Goal: Transaction & Acquisition: Book appointment/travel/reservation

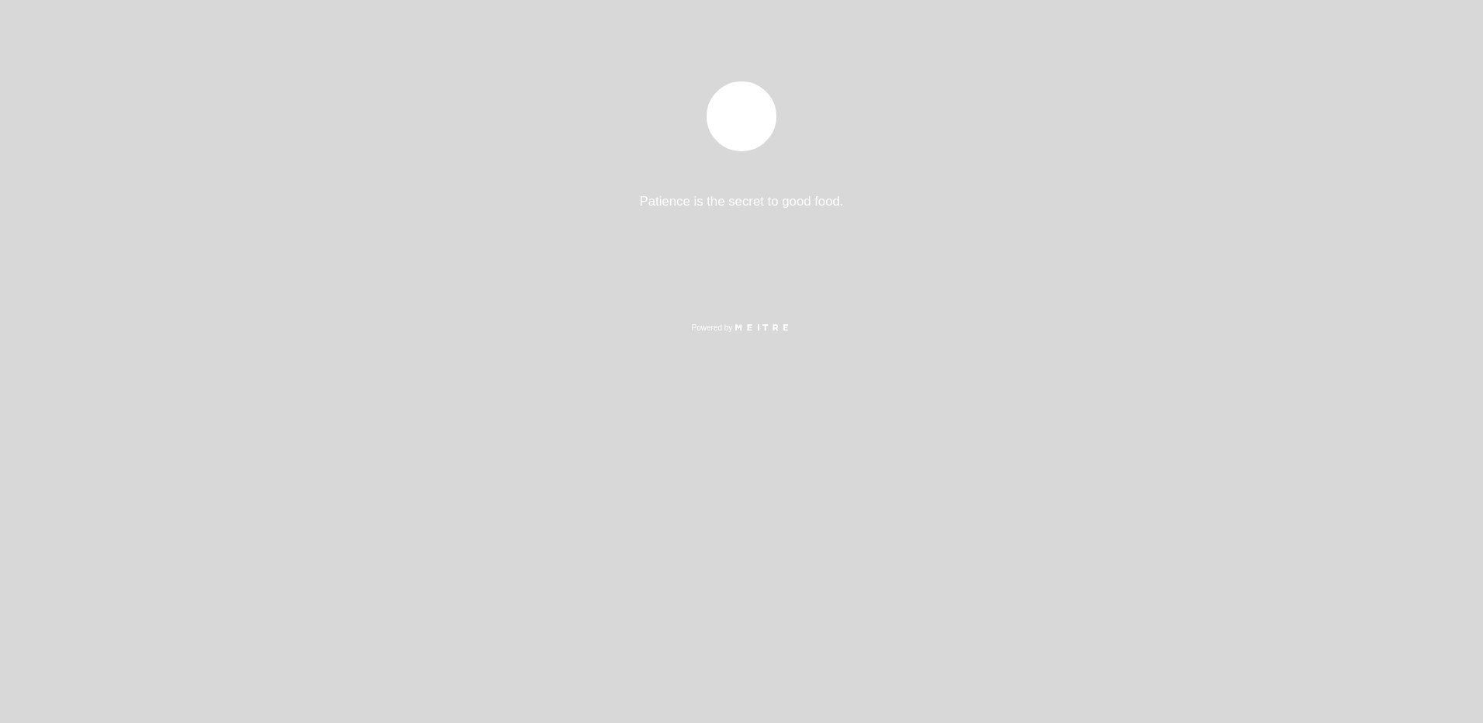
select select "es"
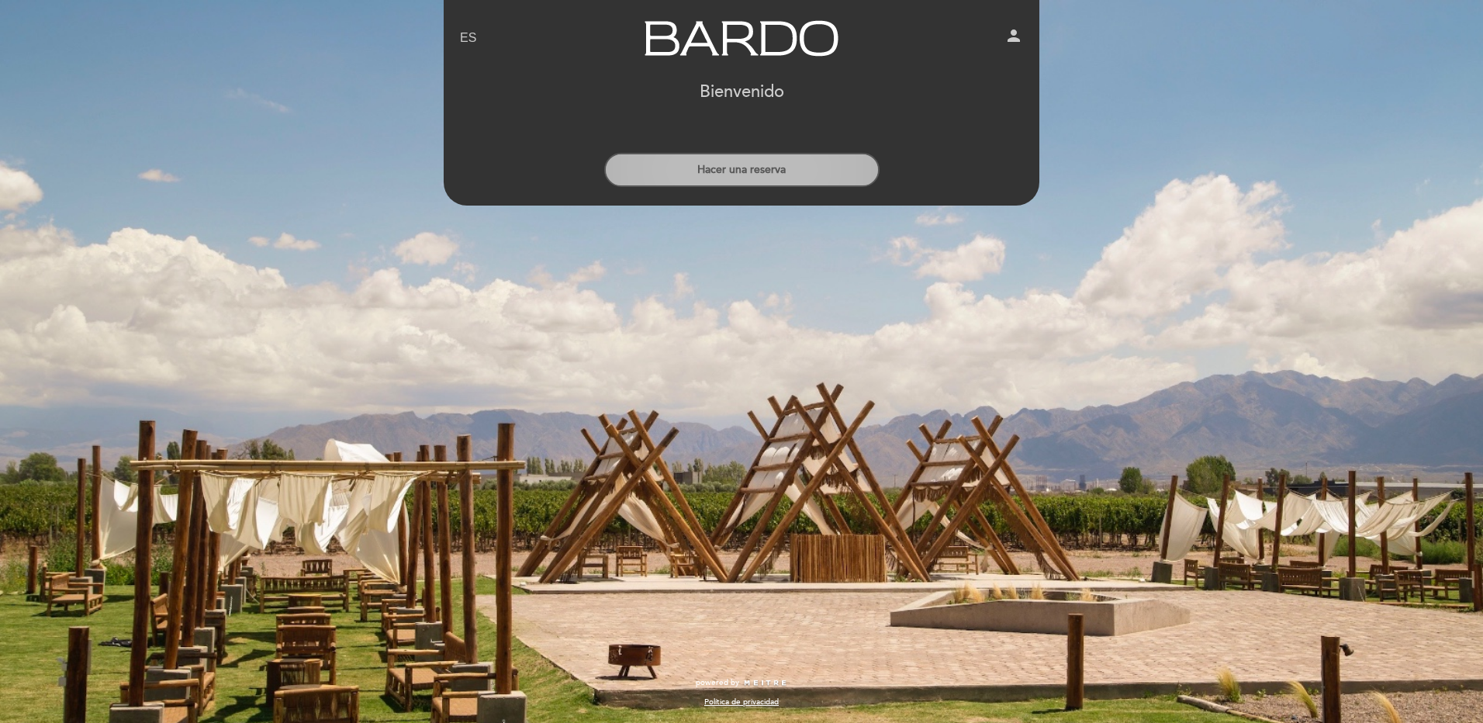
click at [777, 169] on button "Hacer una reserva" at bounding box center [741, 170] width 275 height 34
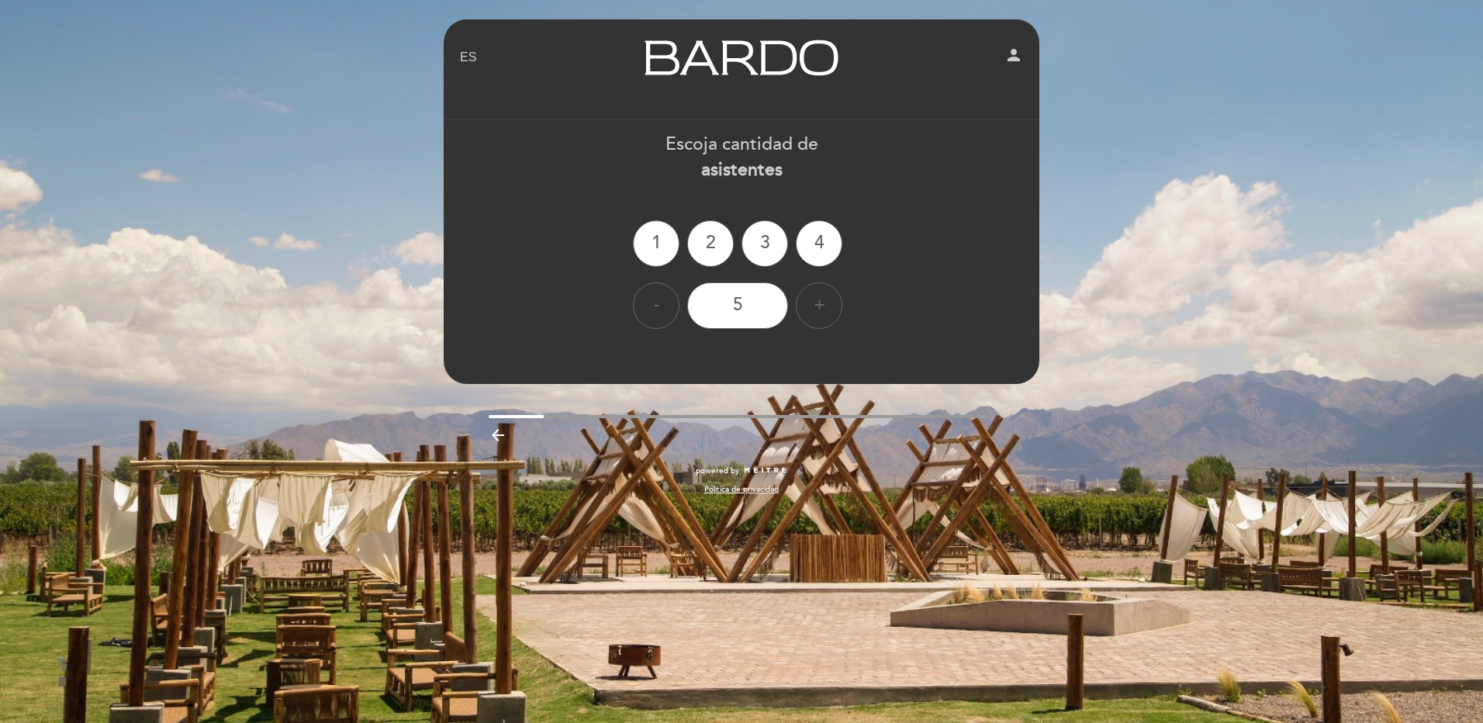
drag, startPoint x: 699, startPoint y: 247, endPoint x: 720, endPoint y: 270, distance: 31.3
click at [700, 247] on div "2" at bounding box center [710, 243] width 47 height 47
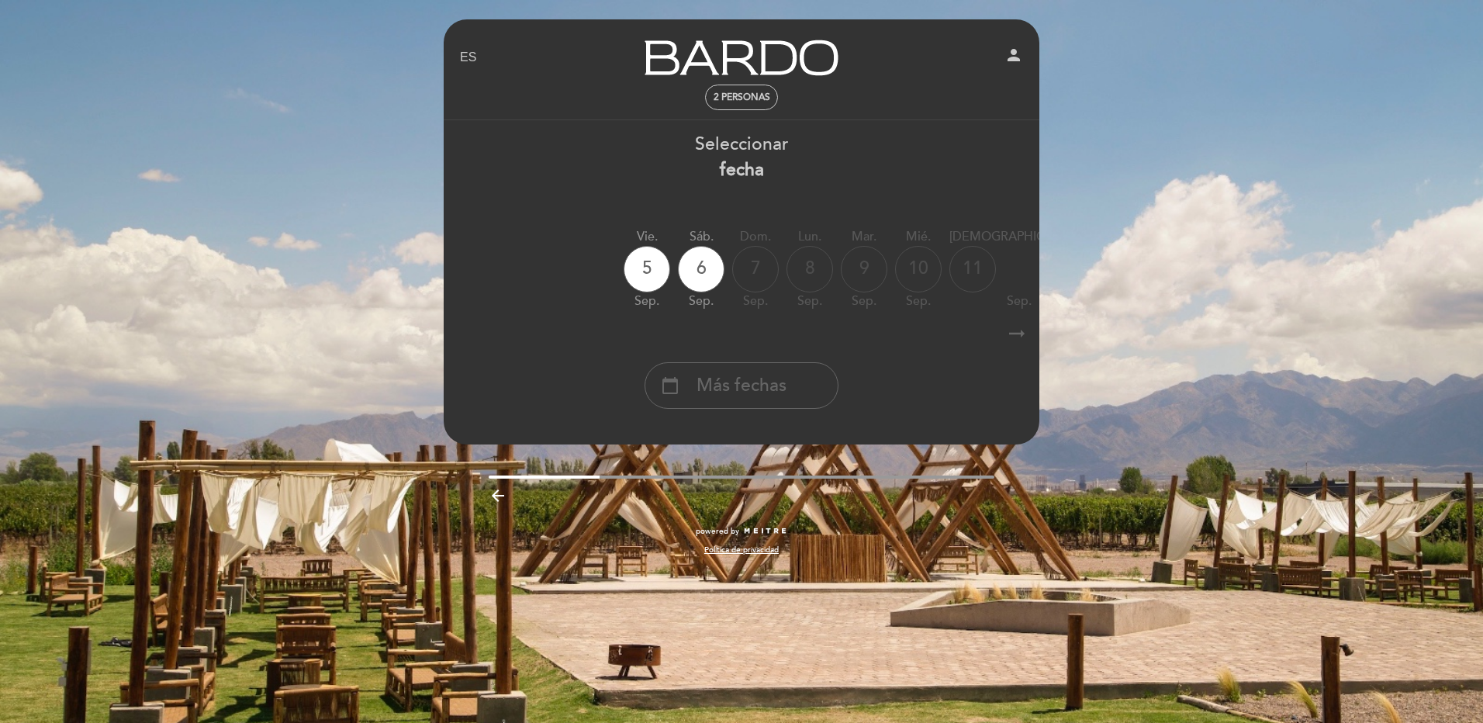
click at [1022, 334] on icon "arrow_right_alt" at bounding box center [1016, 333] width 23 height 33
click at [1171, 285] on div "calendar_today" at bounding box center [1194, 269] width 47 height 47
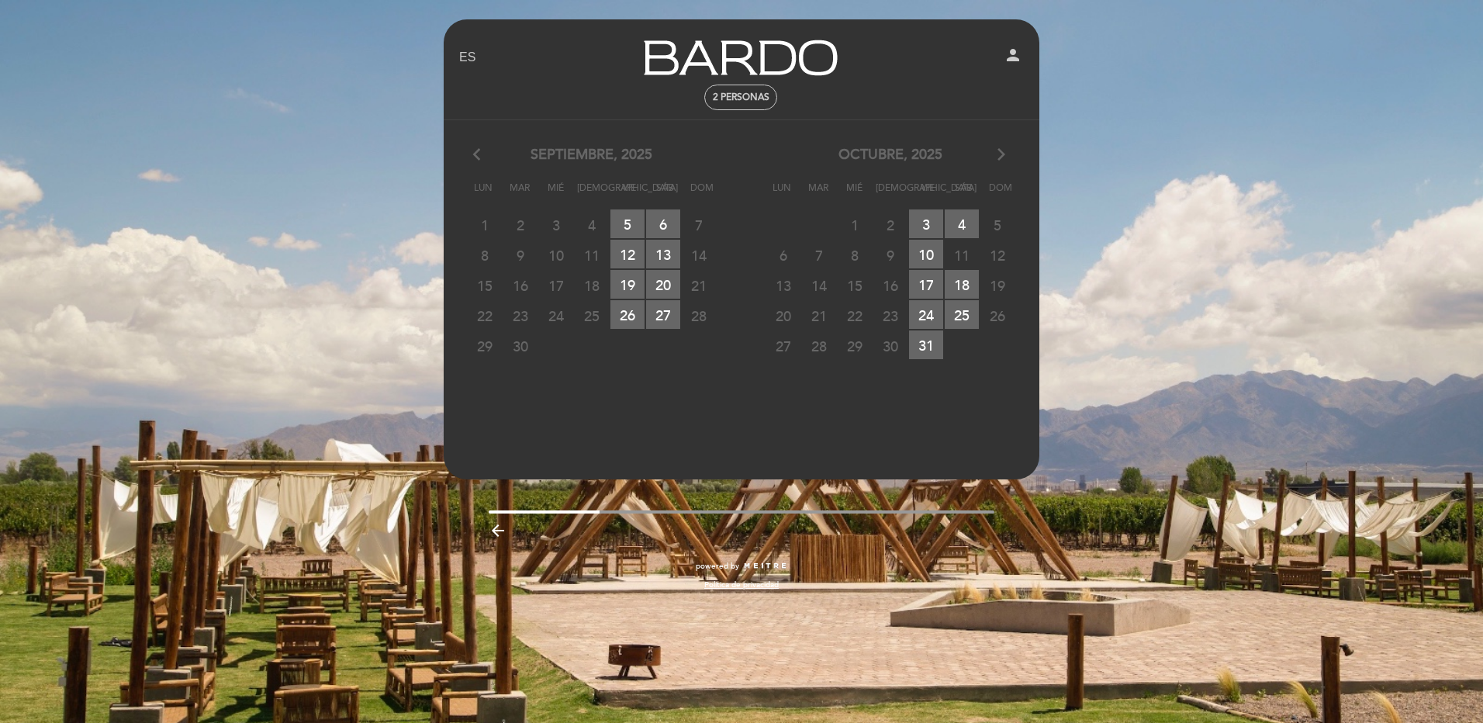
click at [296, 113] on div "EN ES PT Bardo person 2 personas [GEOGRAPHIC_DATA] [GEOGRAPHIC_DATA], Cambiar u…" at bounding box center [741, 361] width 1483 height 723
click at [958, 351] on div "27 28 29 30 31 RESERVAS DISPONIBLES 1 RESERVAS DISPONIBLES 2" at bounding box center [890, 345] width 299 height 30
click at [956, 348] on div "27 28 29 30 31 RESERVAS DISPONIBLES 1 RESERVAS DISPONIBLES 2" at bounding box center [890, 345] width 299 height 30
click at [998, 154] on icon "arrow_forward_ios" at bounding box center [1002, 155] width 14 height 20
click at [989, 153] on div "[DATE] arrow_forward_ios" at bounding box center [890, 155] width 299 height 20
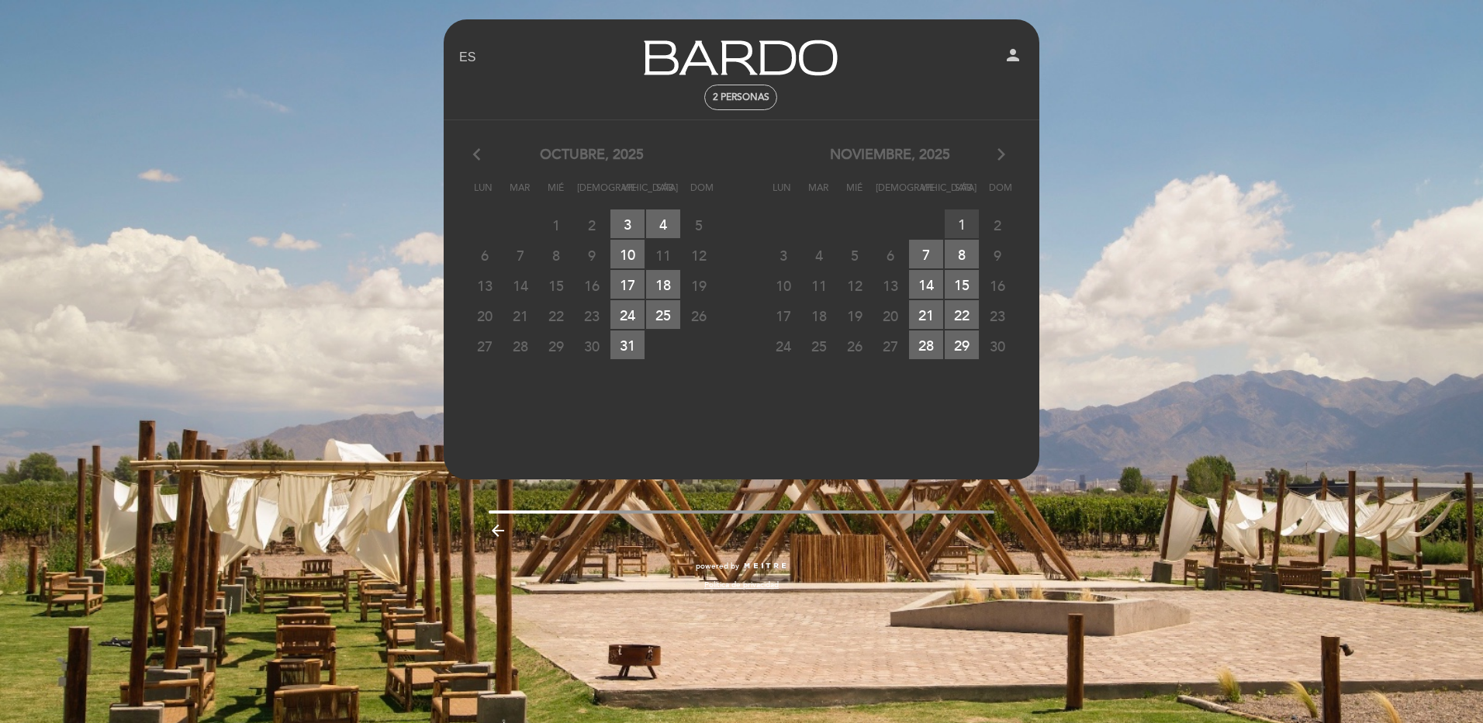
click at [959, 222] on span "1 RESERVAS DISPONIBLES" at bounding box center [962, 223] width 34 height 29
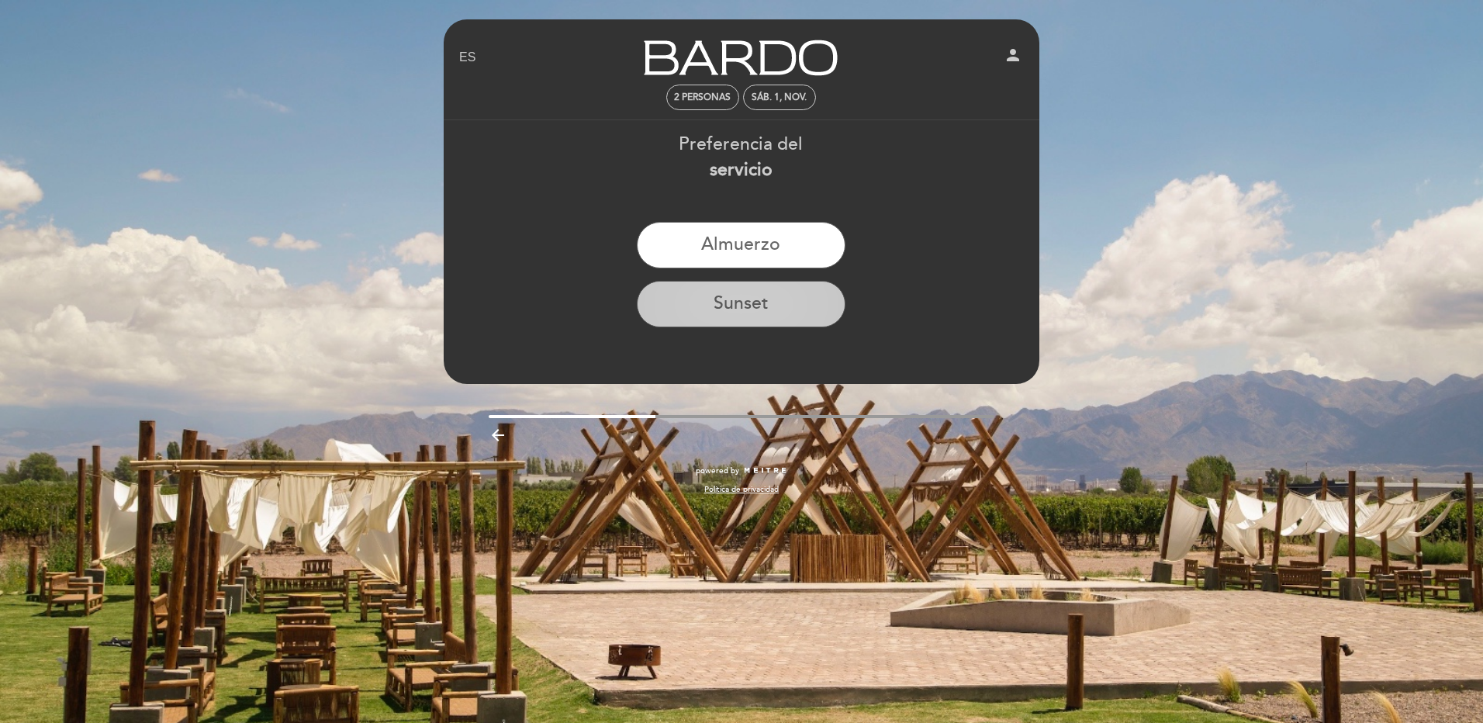
click at [763, 303] on button "Sunset" at bounding box center [741, 304] width 209 height 47
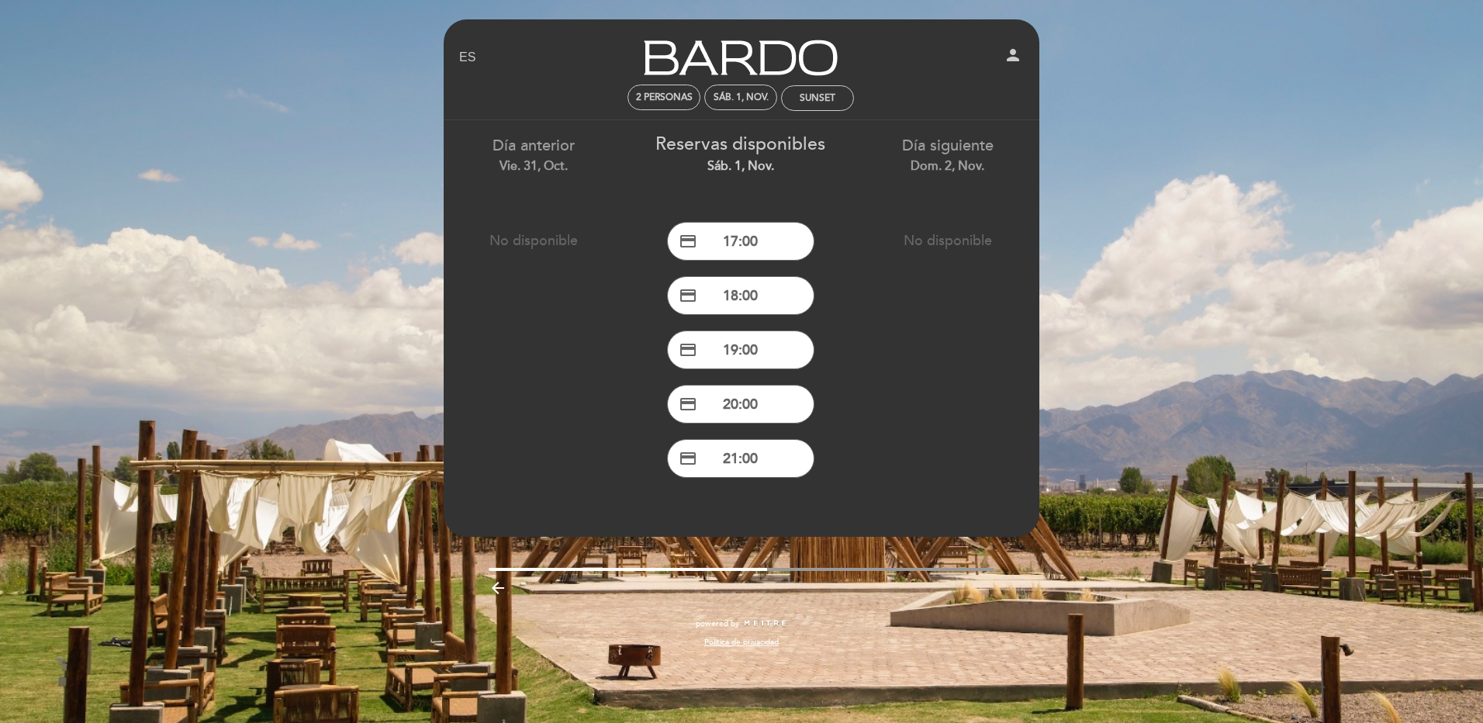
click at [367, 93] on div "EN ES PT Bardo person 2 personas sáb. 1, nov. Sunset [GEOGRAPHIC_DATA] [GEOGRAP…" at bounding box center [741, 361] width 1483 height 723
